Goal: Task Accomplishment & Management: Manage account settings

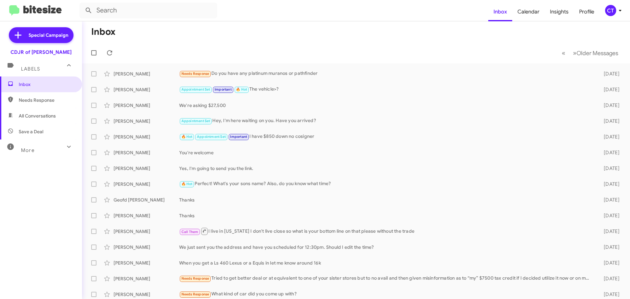
click at [608, 10] on div "CT" at bounding box center [610, 10] width 11 height 11
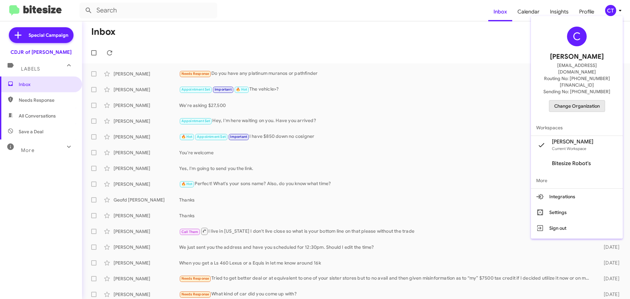
click at [588, 100] on span "Change Organization" at bounding box center [577, 105] width 46 height 11
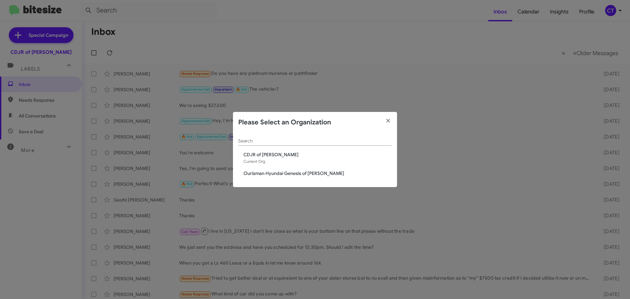
click at [279, 170] on span "Ourisman Hyundai Genesis of [PERSON_NAME]" at bounding box center [317, 173] width 148 height 7
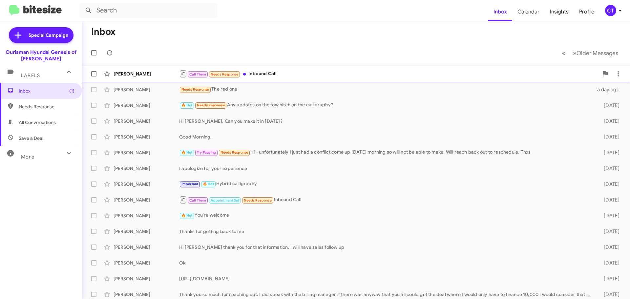
click at [298, 71] on div "Call Them Needs Response Inbound Call" at bounding box center [388, 74] width 419 height 8
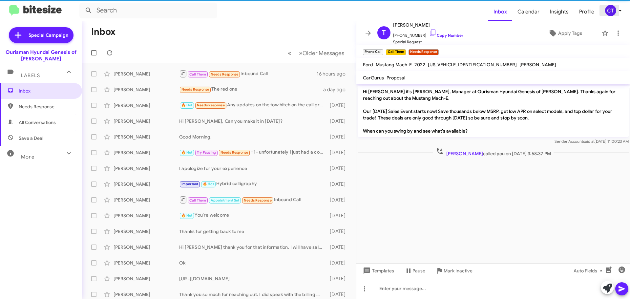
click at [609, 10] on div "CT" at bounding box center [610, 10] width 11 height 11
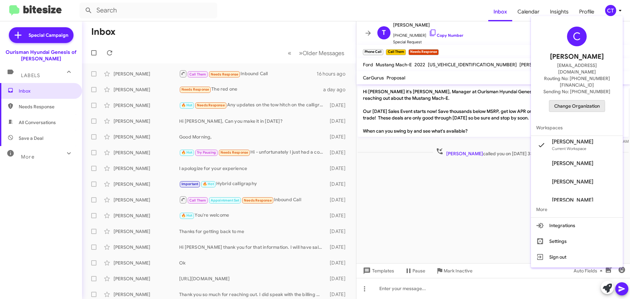
click at [564, 100] on span "Change Organization" at bounding box center [577, 105] width 46 height 11
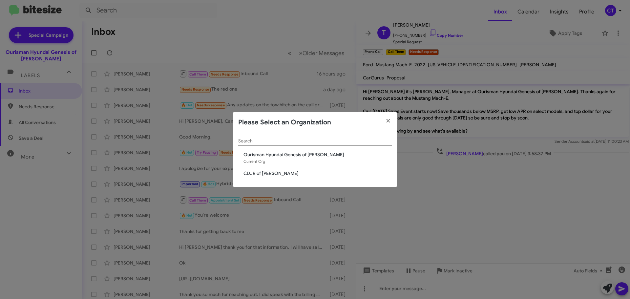
click at [274, 175] on span "CDJR of [PERSON_NAME]" at bounding box center [317, 173] width 148 height 7
